Goal: Go to known website: Access a specific website the user already knows

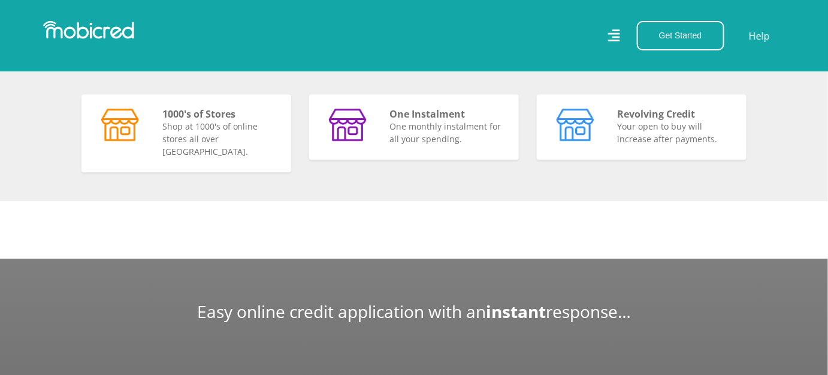
scroll to position [926, 0]
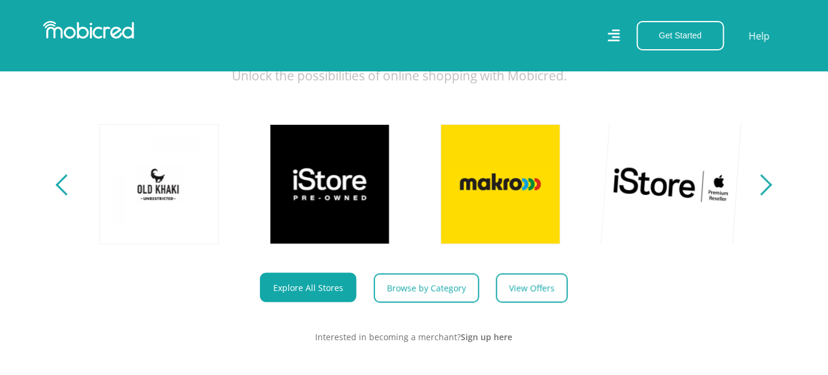
scroll to position [436, 0]
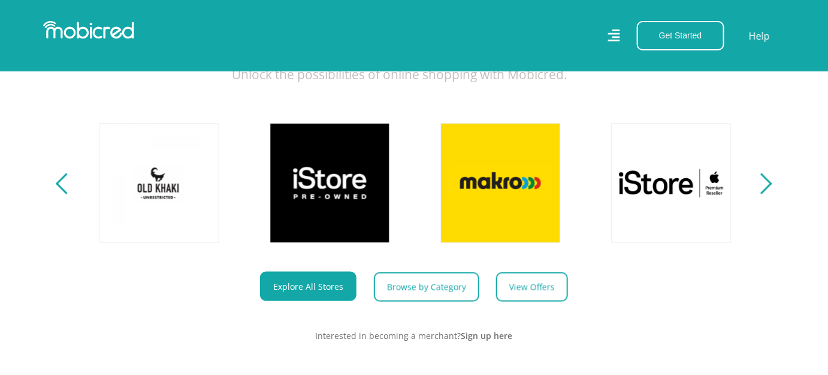
click at [761, 194] on div "Next" at bounding box center [762, 183] width 21 height 21
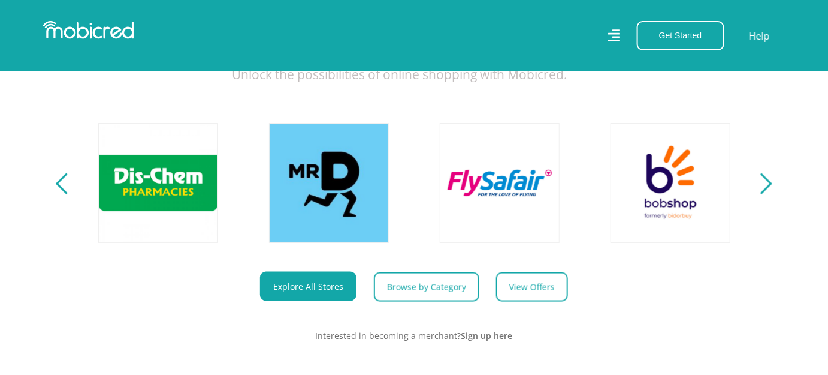
click at [761, 194] on div "Next" at bounding box center [762, 183] width 21 height 21
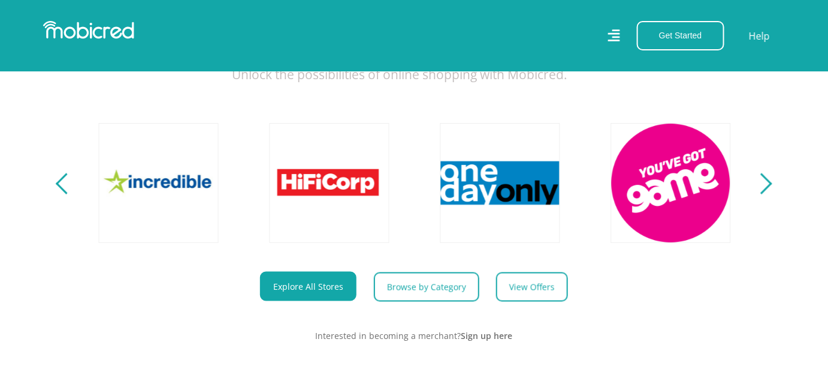
click at [759, 194] on div "Next" at bounding box center [762, 183] width 21 height 21
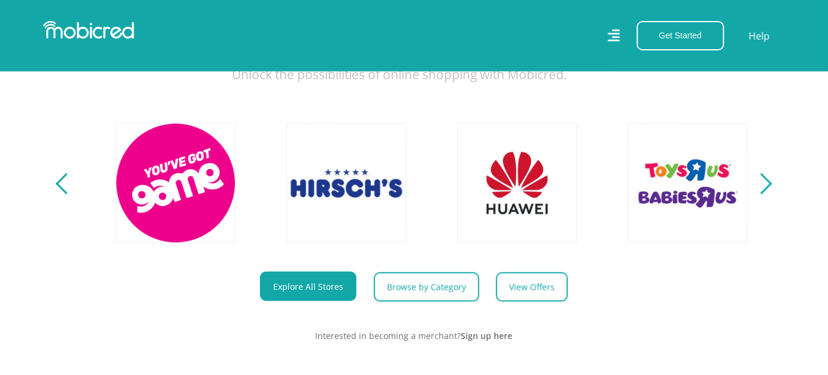
scroll to position [0, 2733]
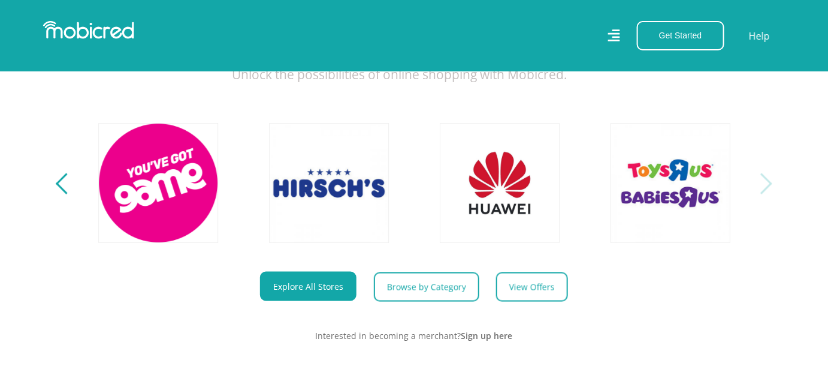
click at [759, 193] on div "Next" at bounding box center [762, 183] width 21 height 21
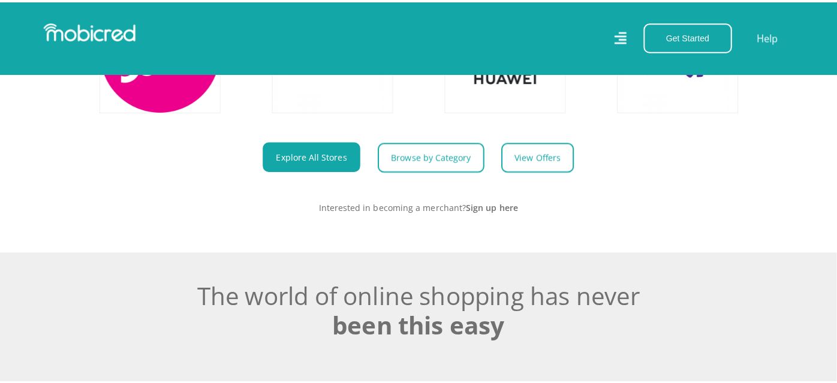
scroll to position [381, 0]
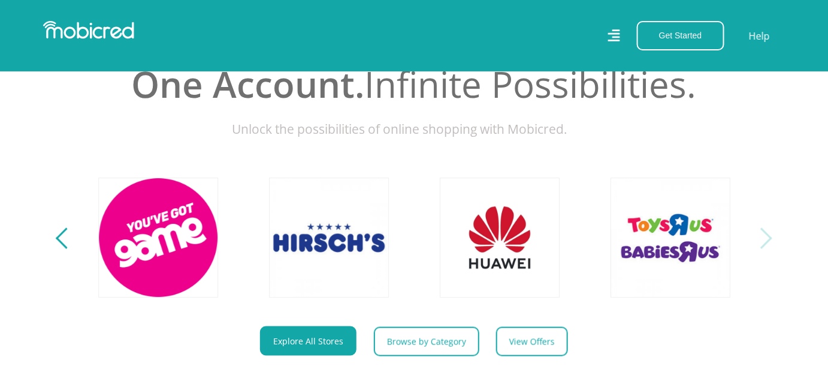
click at [617, 40] on icon at bounding box center [614, 35] width 12 height 17
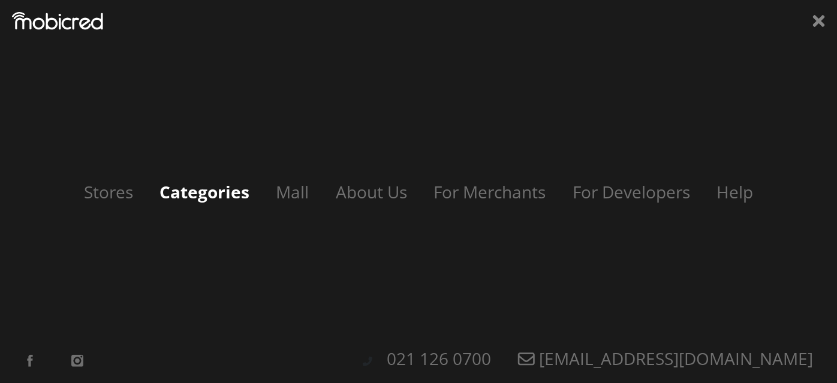
click at [195, 195] on link "Categories" at bounding box center [204, 191] width 114 height 23
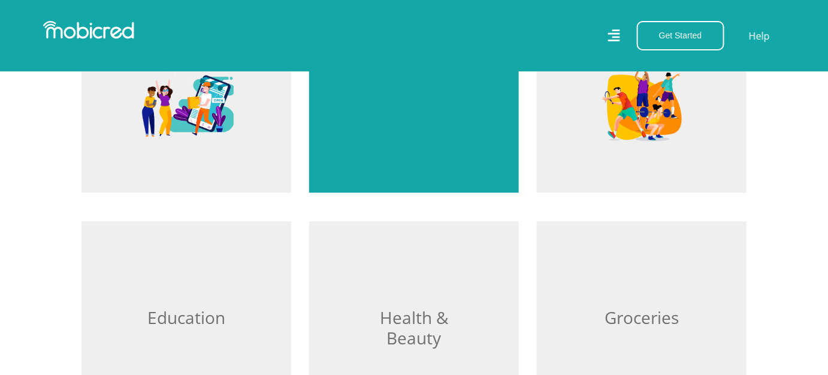
scroll to position [1199, 0]
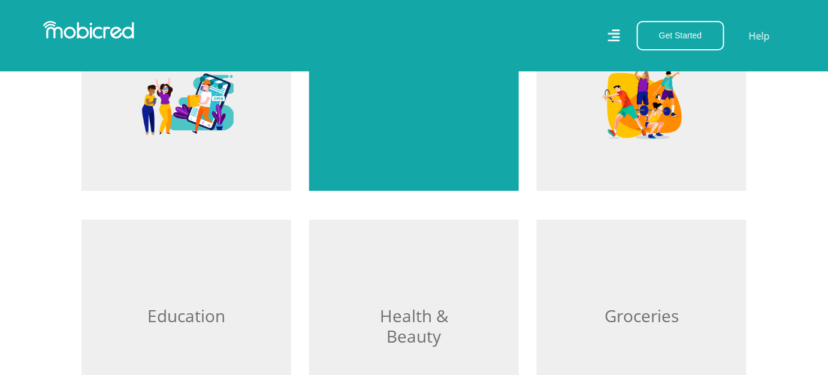
click at [418, 155] on div "Browse Travel" at bounding box center [414, 44] width 210 height 291
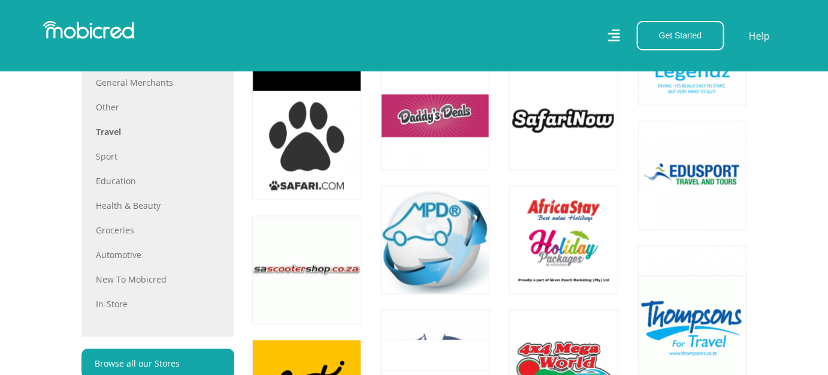
scroll to position [817, 0]
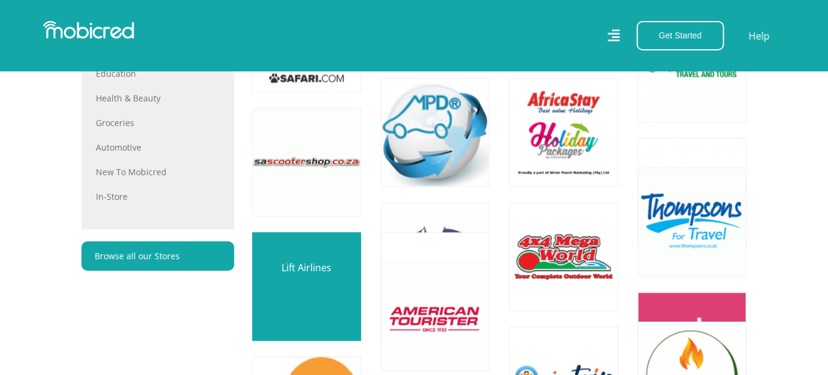
click at [342, 257] on link at bounding box center [307, 286] width 128 height 128
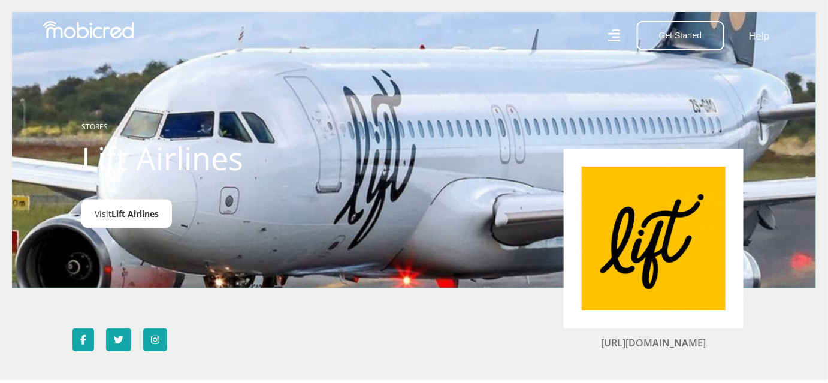
click at [132, 219] on span "Lift Airlines" at bounding box center [134, 213] width 47 height 11
